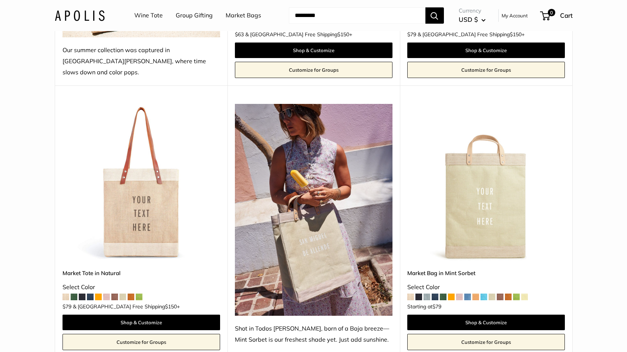
scroll to position [340, 0]
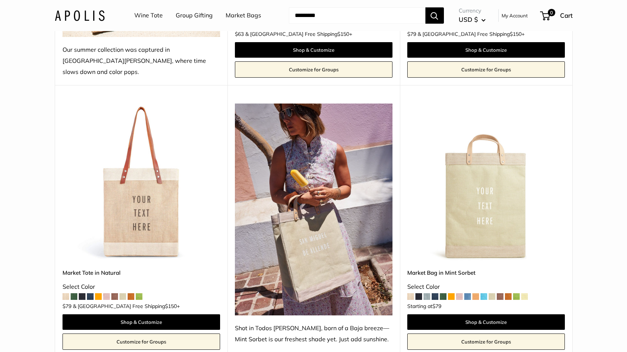
click at [0, 0] on img at bounding box center [0, 0] width 0 height 0
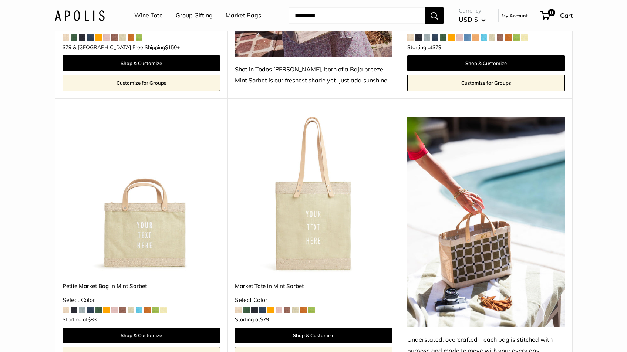
scroll to position [601, 0]
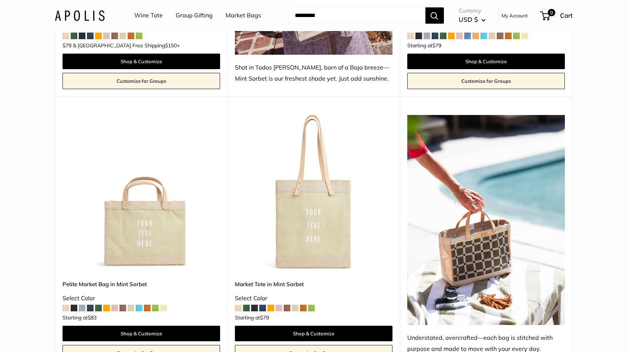
click at [0, 0] on img at bounding box center [0, 0] width 0 height 0
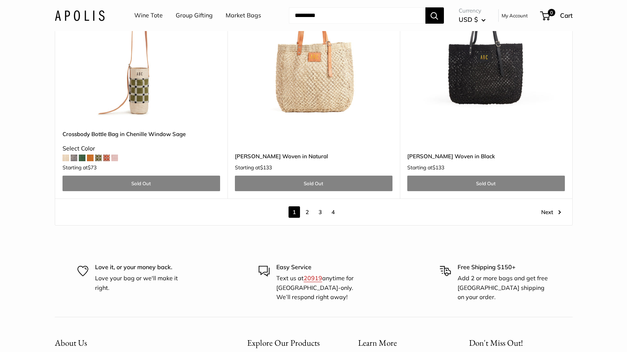
scroll to position [4355, 0]
click at [305, 206] on link "2" at bounding box center [306, 211] width 11 height 11
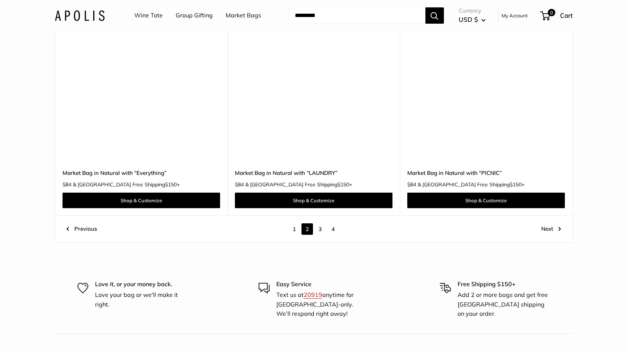
scroll to position [4136, 0]
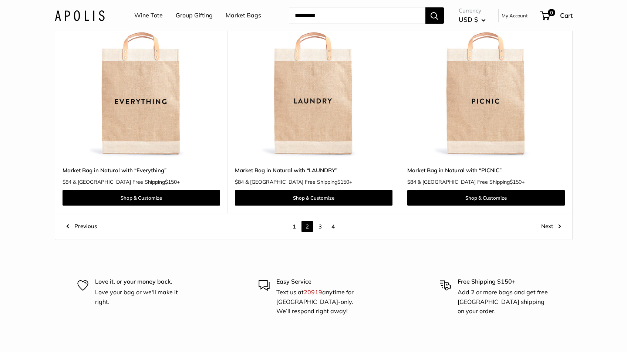
click at [0, 0] on img at bounding box center [0, 0] width 0 height 0
click at [320, 228] on link "3" at bounding box center [319, 226] width 11 height 11
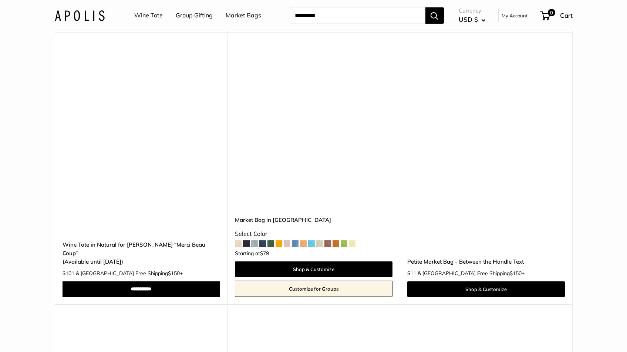
scroll to position [833, 0]
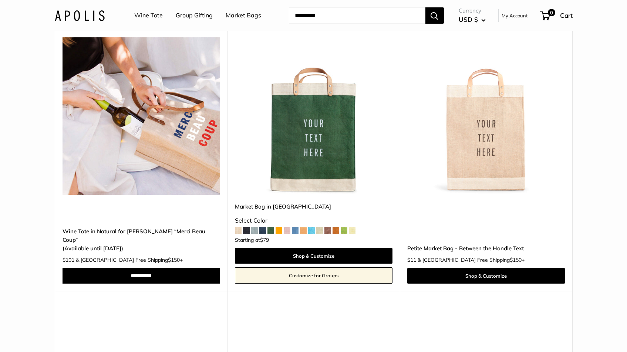
click at [0, 0] on img at bounding box center [0, 0] width 0 height 0
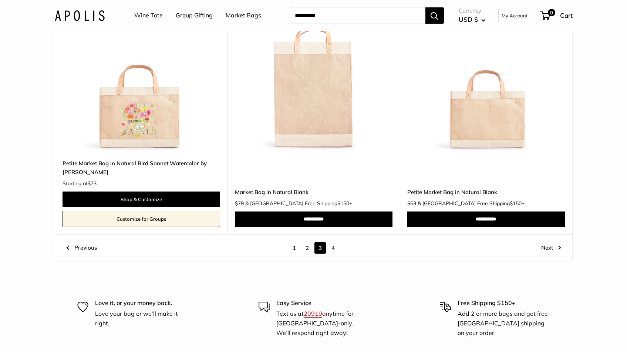
scroll to position [3993, 0]
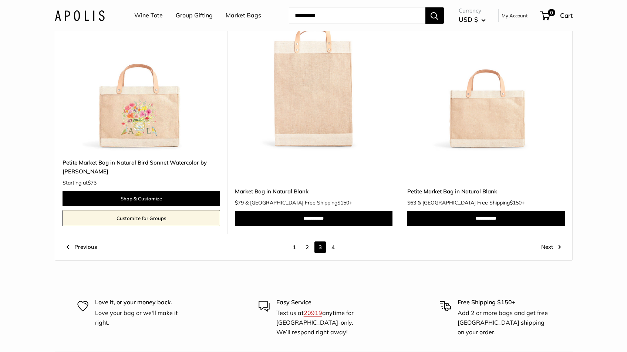
click at [333, 241] on link "4" at bounding box center [332, 246] width 11 height 11
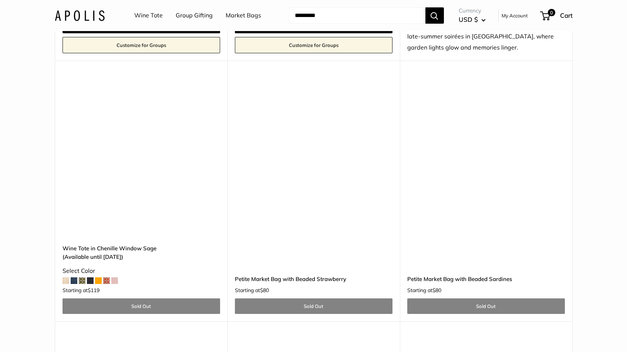
scroll to position [3100, 0]
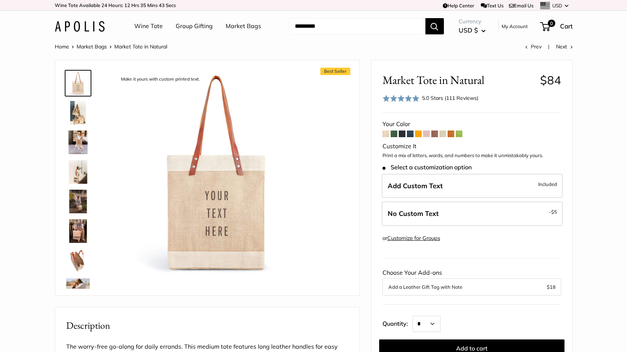
click at [79, 143] on img at bounding box center [78, 142] width 24 height 24
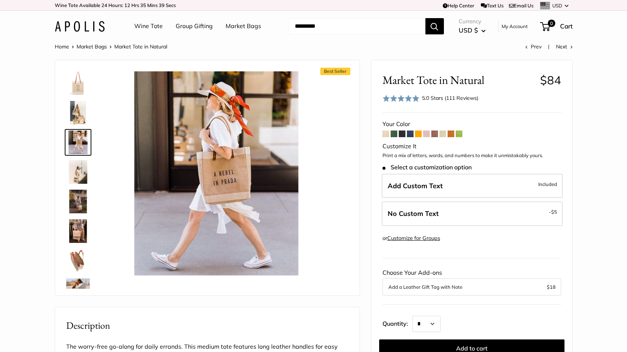
click at [76, 175] on img at bounding box center [78, 172] width 24 height 24
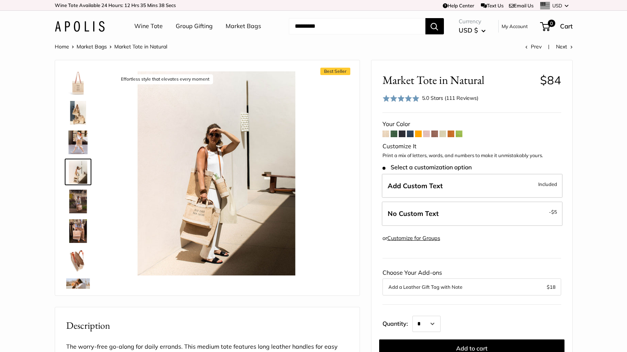
click at [78, 195] on img at bounding box center [78, 202] width 24 height 24
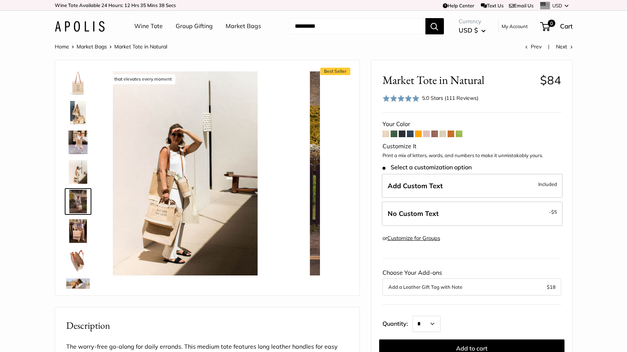
scroll to position [23, 0]
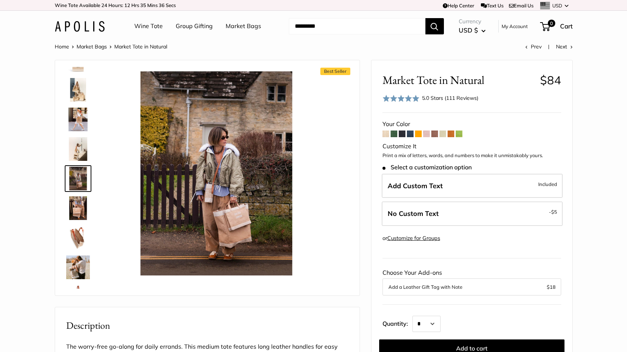
click at [79, 208] on img at bounding box center [78, 208] width 24 height 24
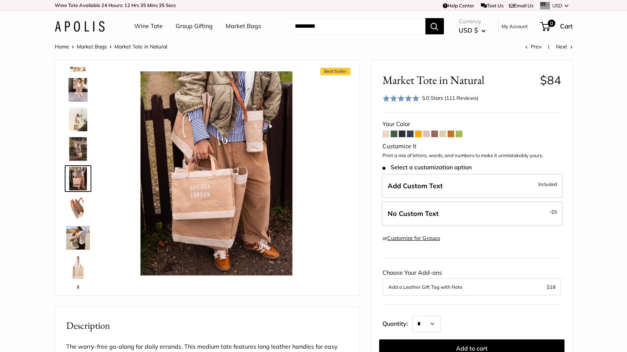
click at [78, 217] on img at bounding box center [78, 208] width 24 height 24
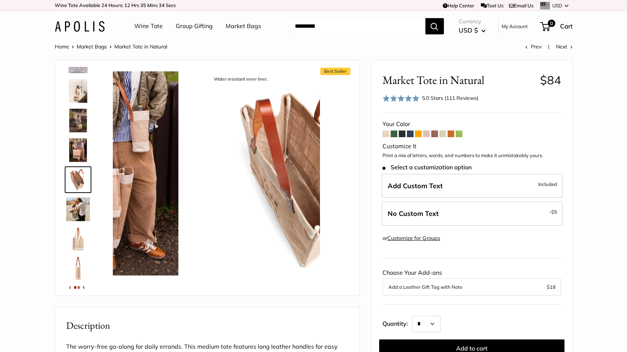
scroll to position [82, 0]
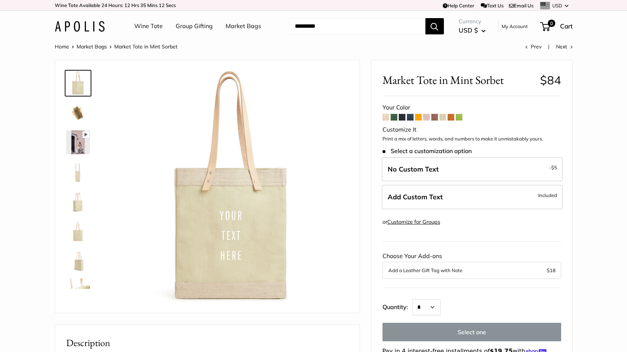
click at [74, 117] on img at bounding box center [78, 113] width 24 height 24
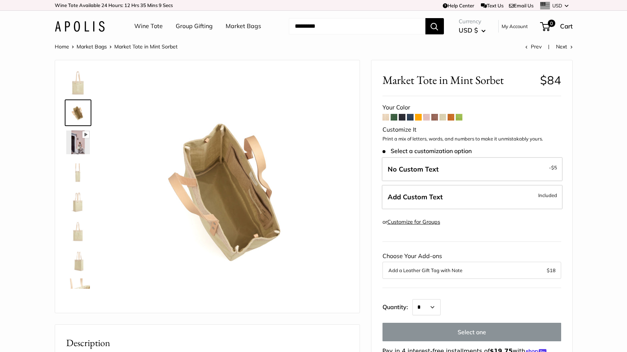
click at [75, 175] on img at bounding box center [78, 172] width 24 height 24
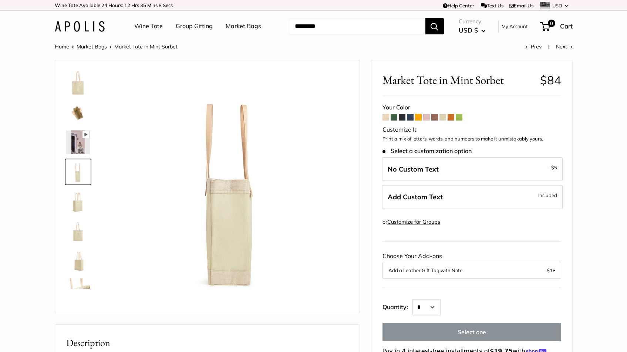
click at [79, 198] on img at bounding box center [78, 202] width 24 height 24
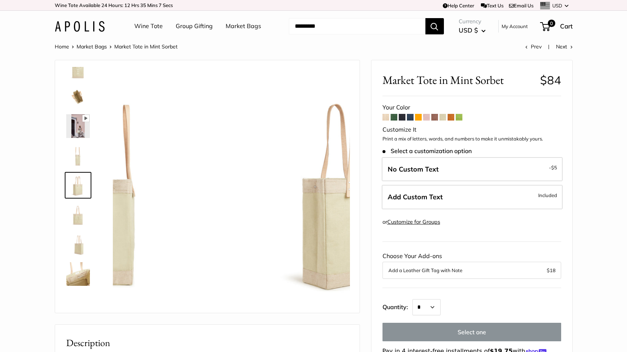
scroll to position [23, 0]
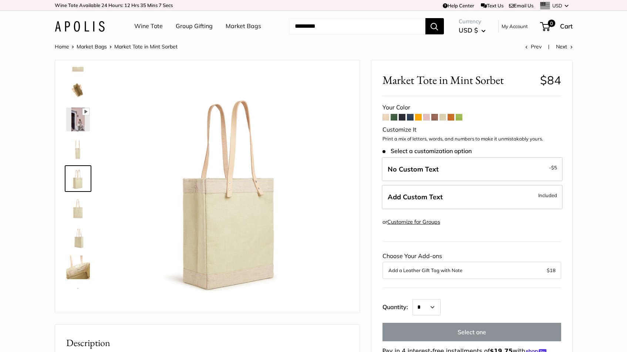
click at [83, 216] on img at bounding box center [78, 208] width 24 height 24
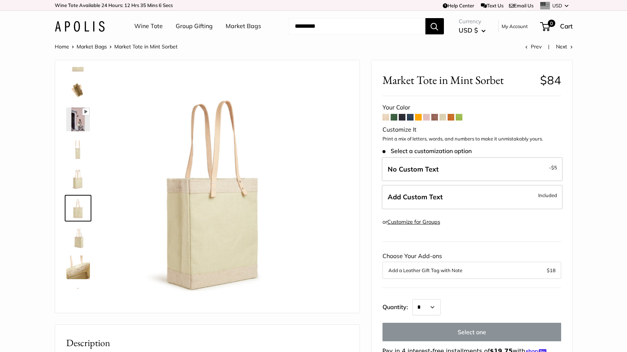
scroll to position [47, 0]
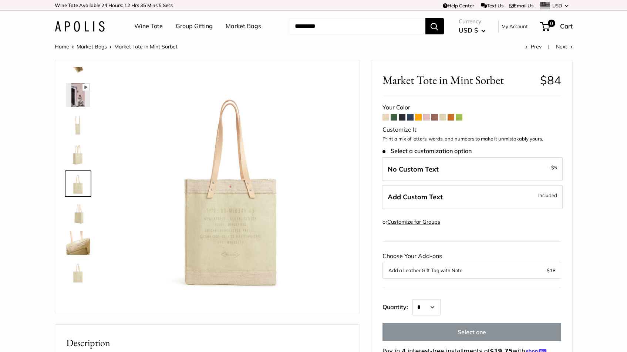
click at [84, 241] on img at bounding box center [78, 243] width 24 height 24
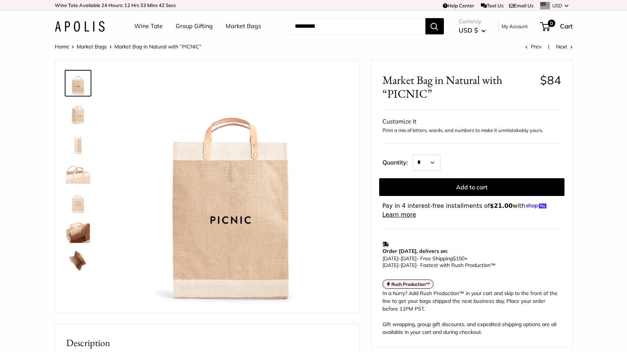
click at [78, 230] on img at bounding box center [78, 231] width 24 height 24
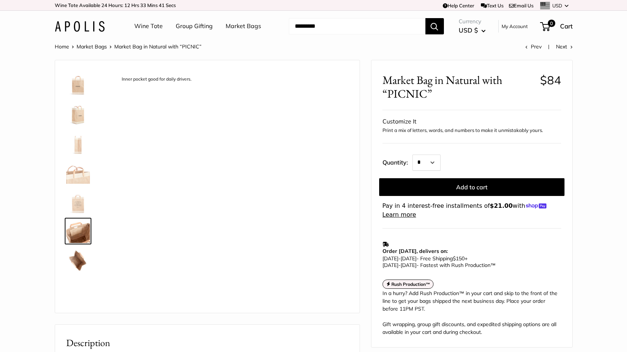
click at [78, 256] on img at bounding box center [78, 261] width 24 height 24
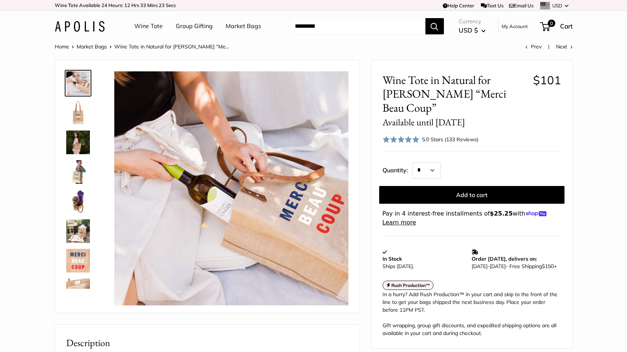
click at [79, 120] on img at bounding box center [78, 113] width 24 height 24
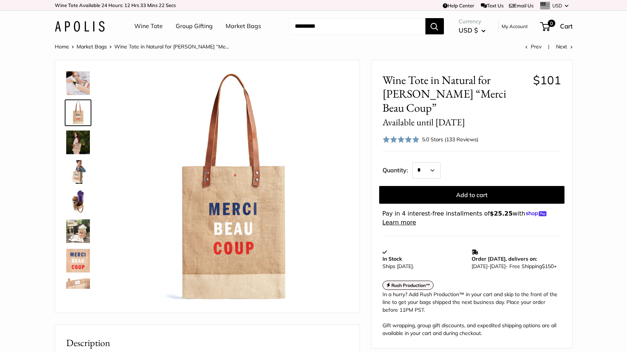
click at [78, 137] on img at bounding box center [78, 142] width 24 height 24
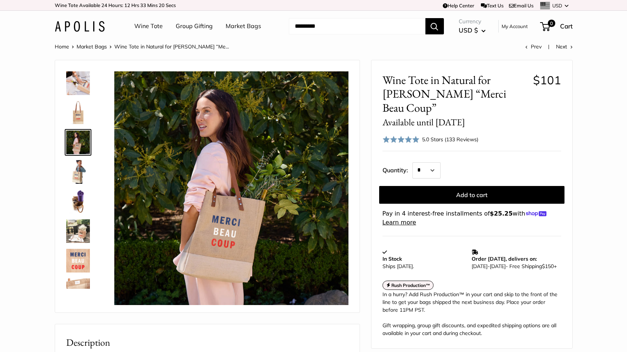
click at [78, 165] on img at bounding box center [78, 172] width 24 height 24
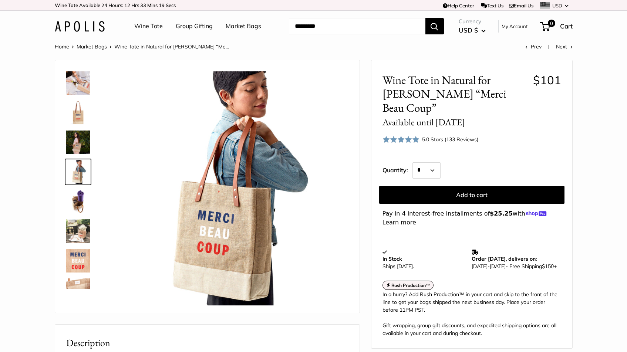
click at [78, 200] on img at bounding box center [78, 202] width 24 height 24
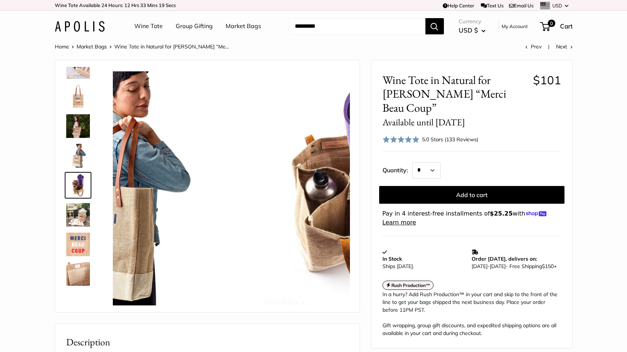
scroll to position [23, 0]
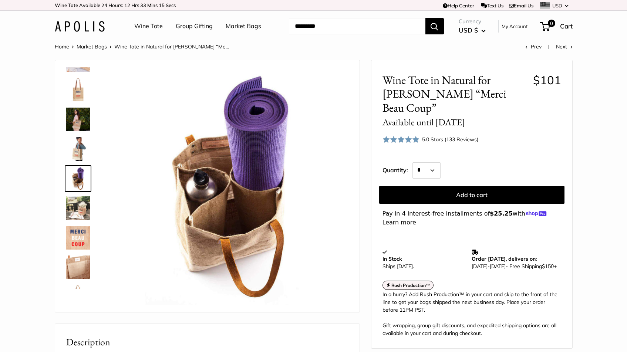
click at [81, 209] on img at bounding box center [78, 208] width 24 height 24
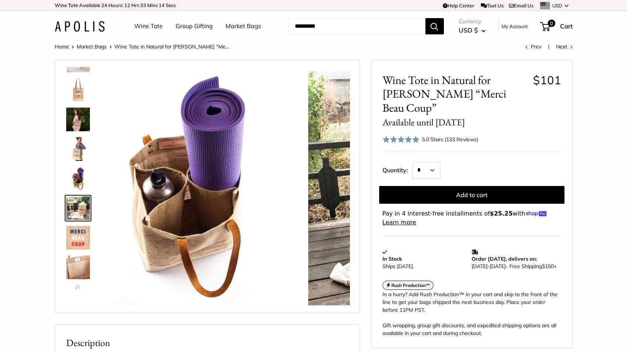
scroll to position [52, 0]
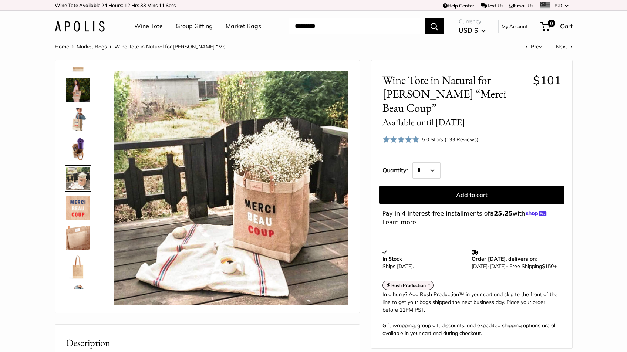
click at [79, 265] on img at bounding box center [78, 267] width 24 height 24
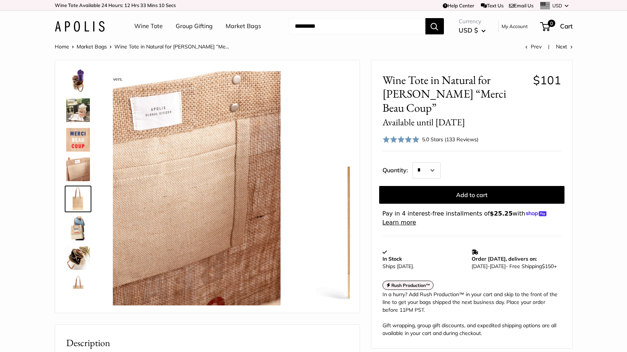
scroll to position [136, 0]
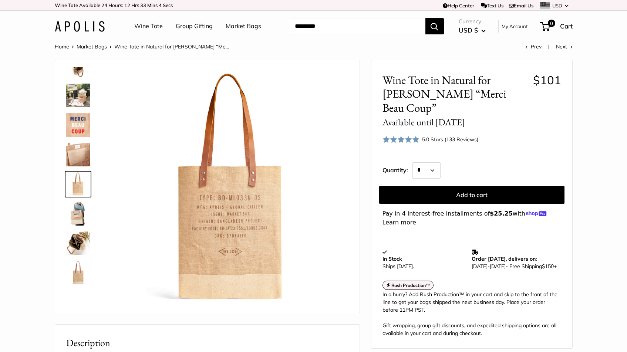
click at [77, 92] on img at bounding box center [78, 96] width 24 height 24
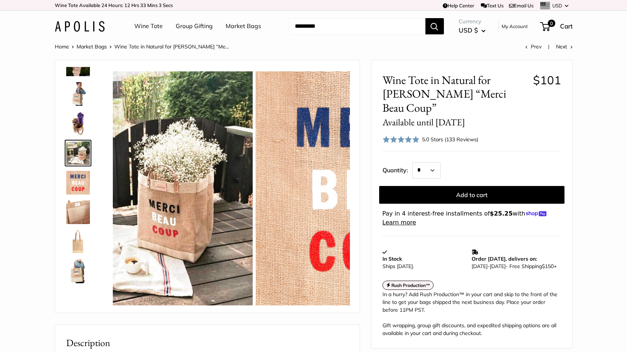
scroll to position [52, 0]
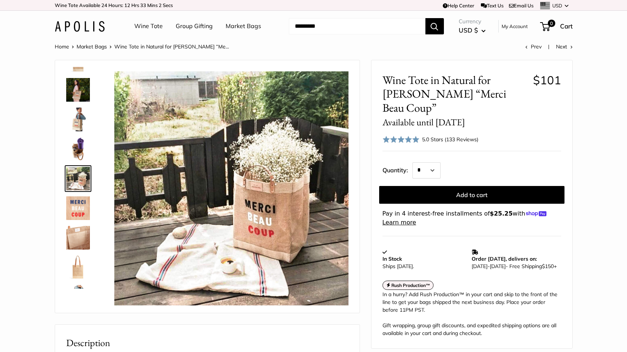
click at [77, 65] on div "Inner pocket good for daily drivers." at bounding box center [207, 186] width 304 height 252
click at [80, 88] on img at bounding box center [78, 90] width 24 height 24
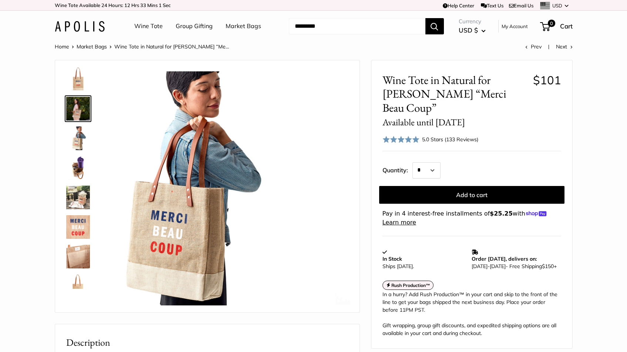
scroll to position [0, 0]
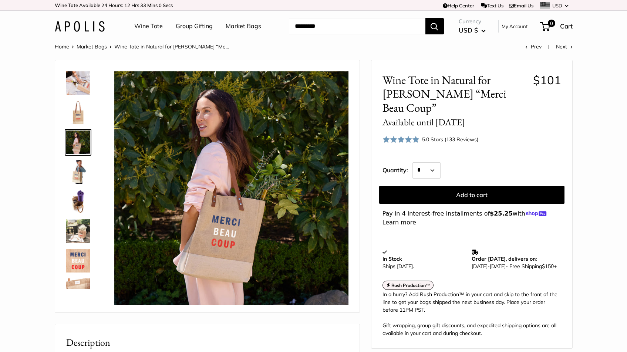
click at [83, 81] on img at bounding box center [78, 83] width 24 height 24
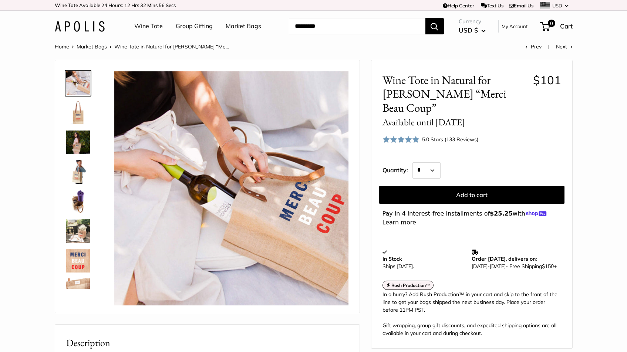
click at [68, 203] on img at bounding box center [78, 202] width 24 height 24
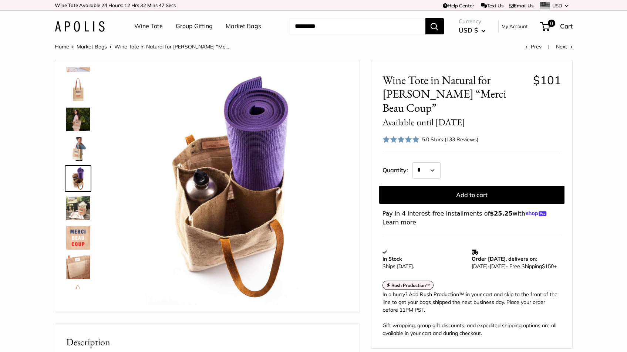
scroll to position [136, 0]
